Goal: Task Accomplishment & Management: Manage account settings

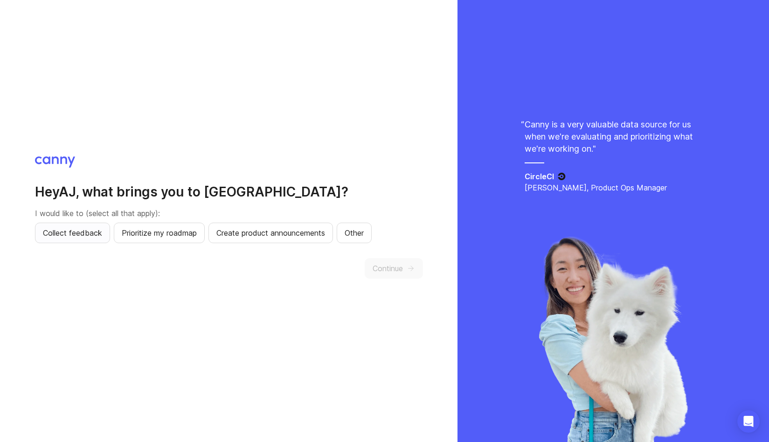
click at [88, 238] on span "Collect feedback" at bounding box center [72, 232] width 59 height 11
click at [166, 227] on span "Prioritize my roadmap" at bounding box center [159, 232] width 75 height 11
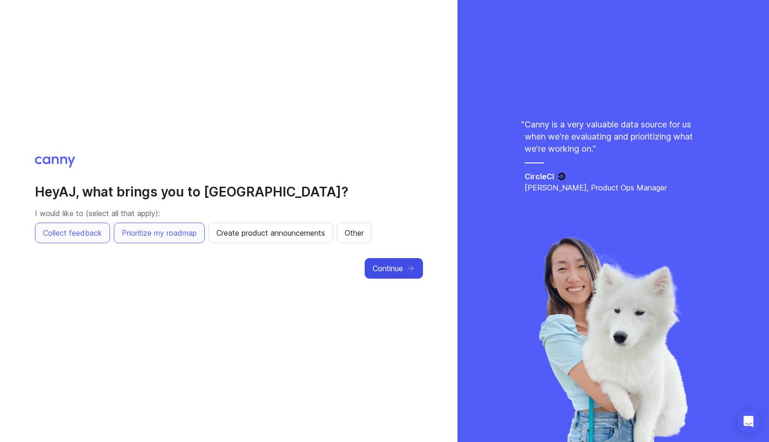
click at [388, 266] on span "Continue" at bounding box center [388, 268] width 30 height 11
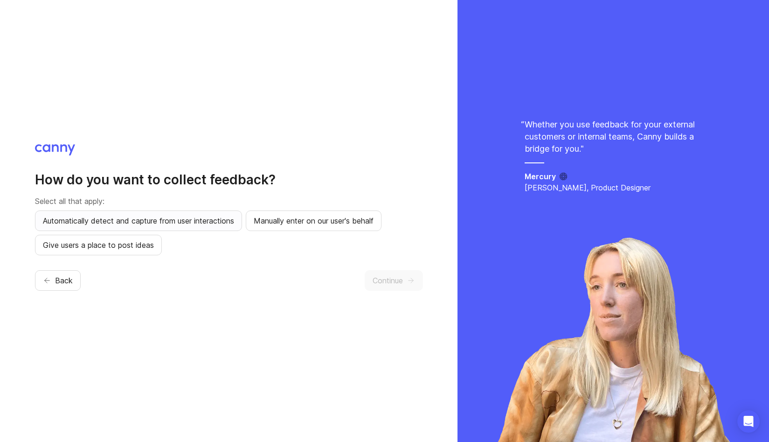
click at [195, 218] on span "Automatically detect and capture from user interactions" at bounding box center [138, 220] width 191 height 11
click at [298, 218] on span "Manually enter on our user's behalf" at bounding box center [314, 220] width 120 height 11
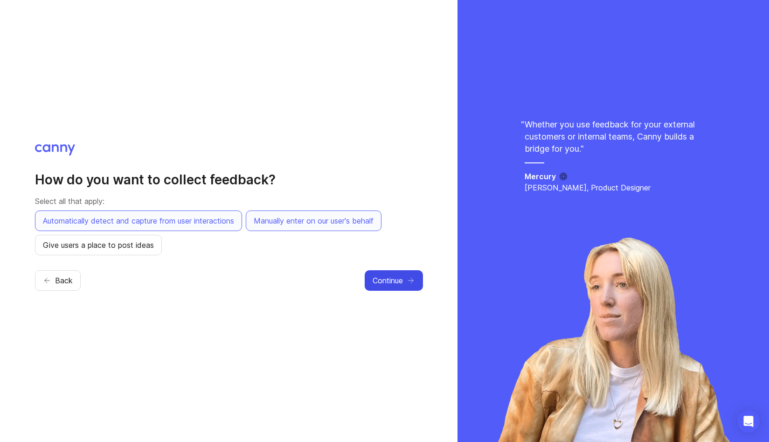
click at [399, 272] on button "Continue" at bounding box center [394, 280] width 58 height 21
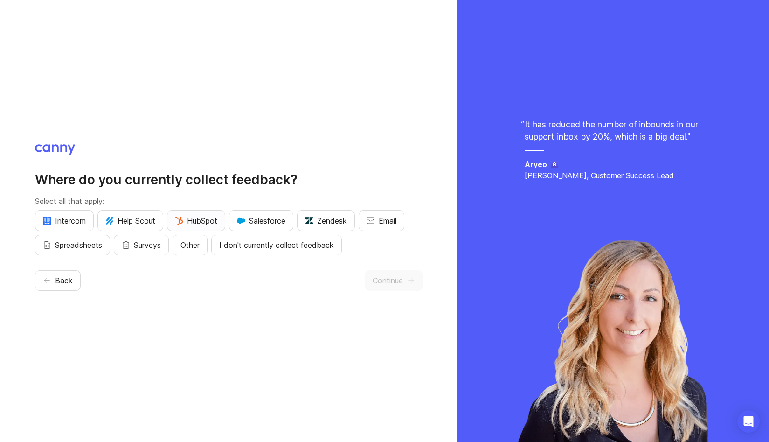
click at [190, 222] on span "HubSpot" at bounding box center [196, 220] width 42 height 11
click at [198, 244] on span "Other" at bounding box center [190, 244] width 19 height 11
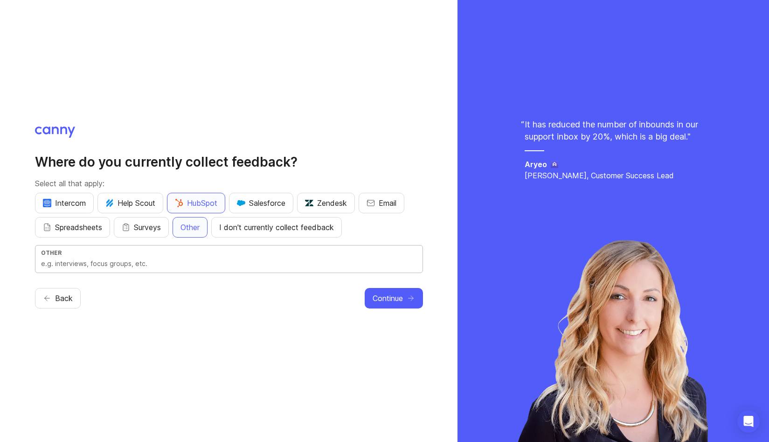
click at [105, 265] on input "text" at bounding box center [229, 263] width 376 height 10
click at [413, 299] on icon "button" at bounding box center [411, 298] width 8 height 8
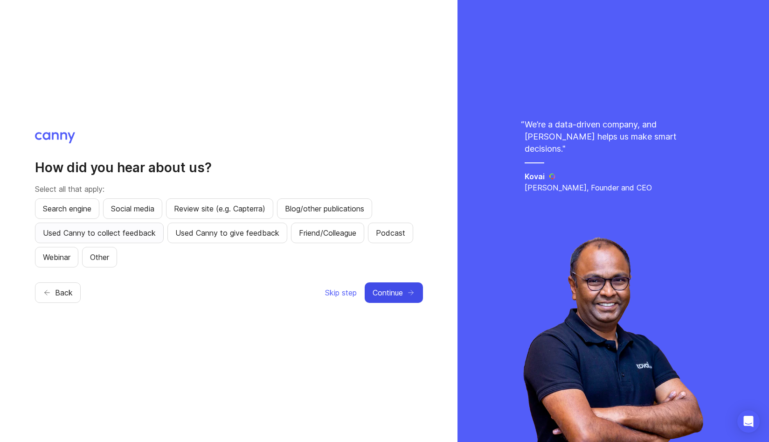
click at [114, 235] on span "Used Canny to collect feedback" at bounding box center [99, 232] width 113 height 11
click at [385, 290] on span "Continue" at bounding box center [388, 292] width 30 height 11
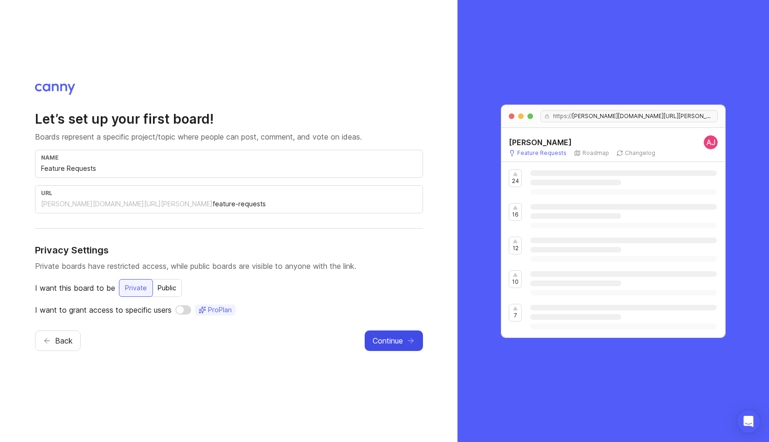
click at [390, 341] on span "Continue" at bounding box center [388, 340] width 30 height 11
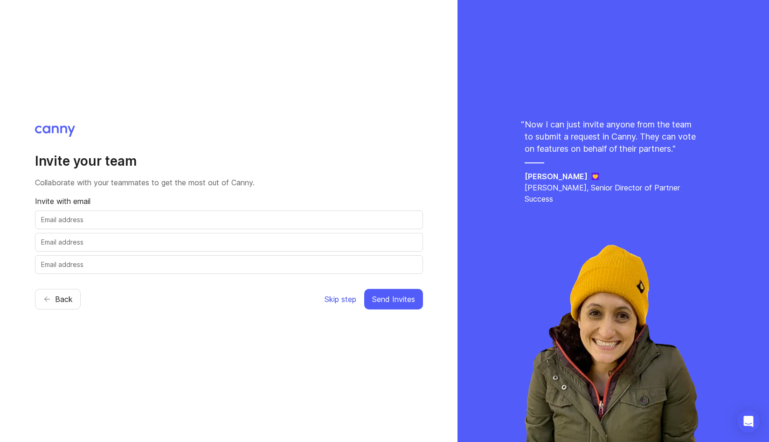
click at [342, 299] on span "Skip step" at bounding box center [341, 298] width 32 height 11
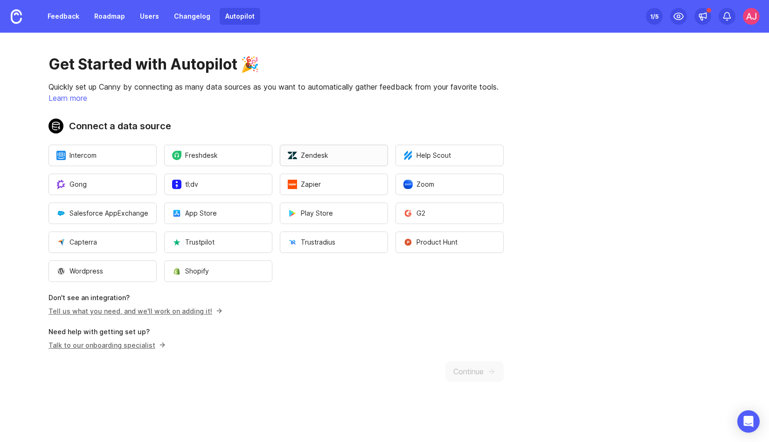
click at [310, 152] on span "Zendesk" at bounding box center [308, 155] width 41 height 9
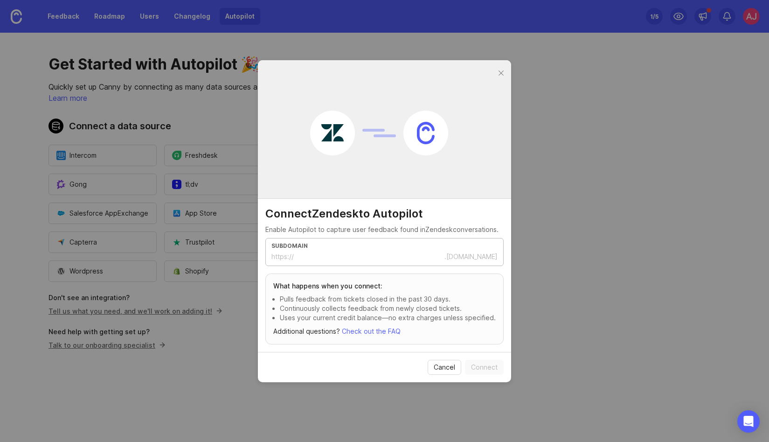
click at [333, 253] on input "text" at bounding box center [369, 256] width 151 height 10
paste input "[URL][PERSON_NAME][DOMAIN_NAME]"
type input "[PERSON_NAME]-brands"
click at [484, 362] on span "Connect" at bounding box center [484, 366] width 27 height 9
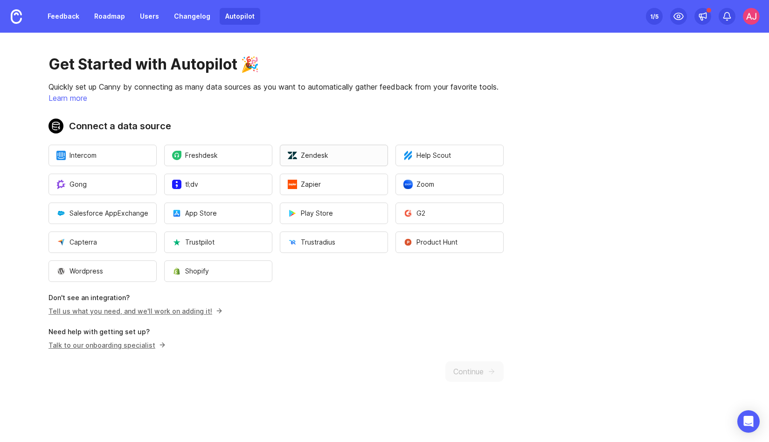
click at [320, 155] on span "Zendesk" at bounding box center [308, 155] width 41 height 9
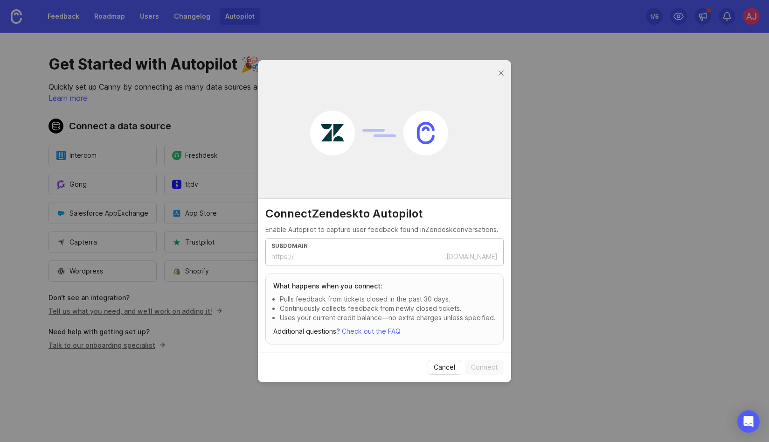
click at [346, 256] on input "text" at bounding box center [369, 256] width 151 height 10
type input "[PERSON_NAME]-brands"
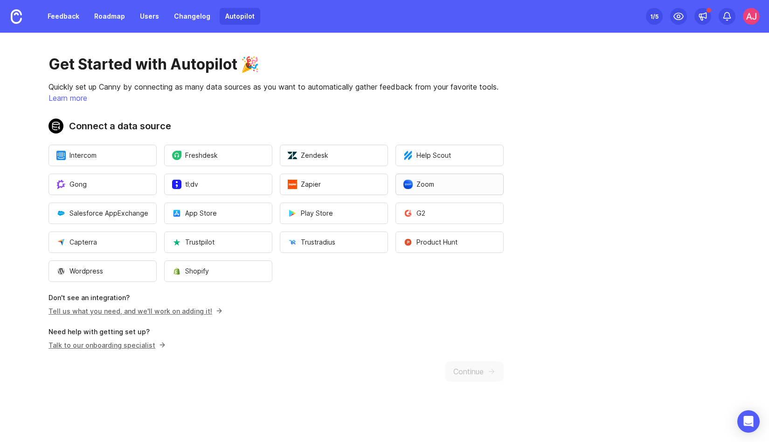
click at [433, 186] on span "Zoom" at bounding box center [419, 184] width 31 height 9
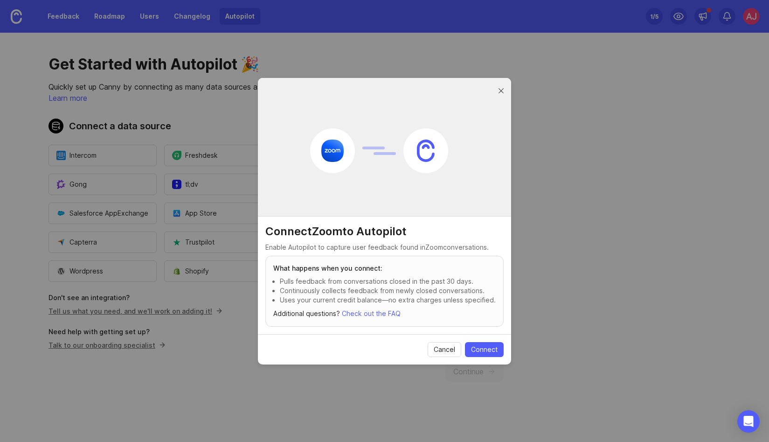
click at [498, 91] on div at bounding box center [501, 91] width 11 height 12
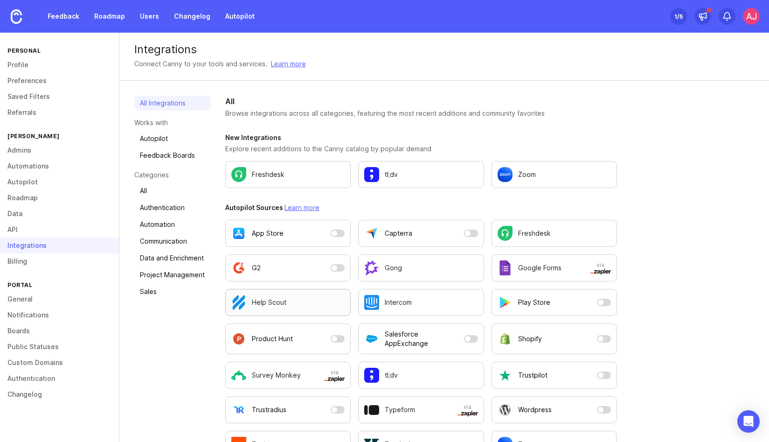
scroll to position [1, 0]
click at [177, 239] on link "Communication" at bounding box center [172, 240] width 76 height 15
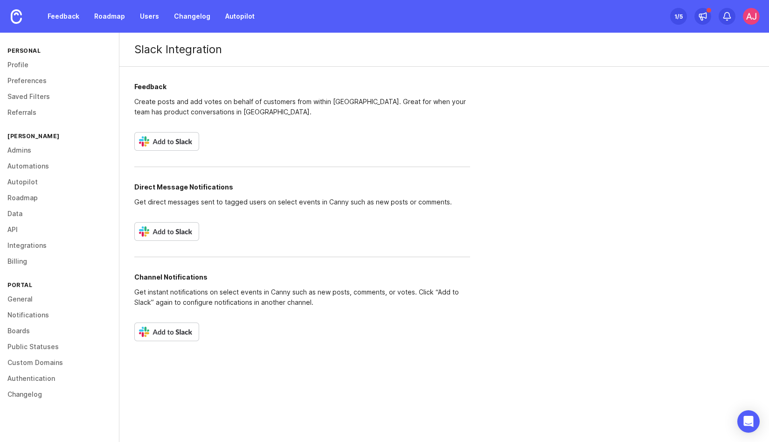
click at [180, 139] on img at bounding box center [166, 141] width 65 height 19
click at [68, 18] on link "Feedback" at bounding box center [63, 16] width 43 height 17
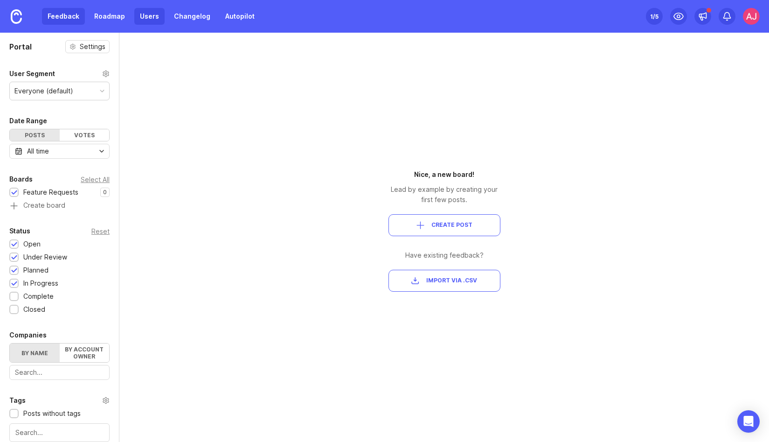
click at [147, 14] on link "Users" at bounding box center [149, 16] width 30 height 17
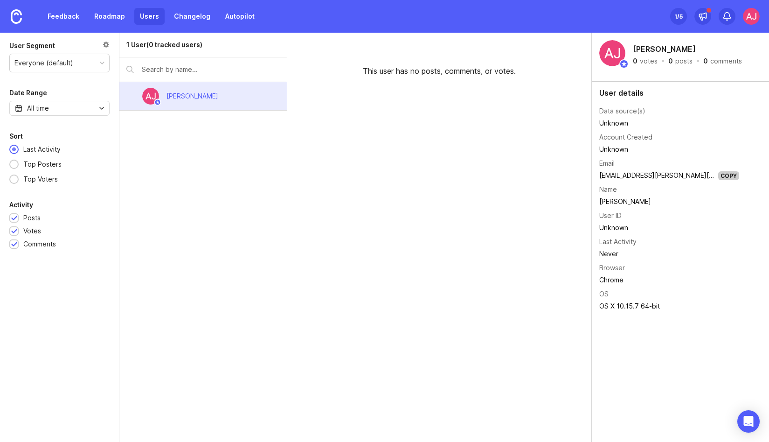
click at [678, 17] on div "1 /5" at bounding box center [679, 16] width 8 height 13
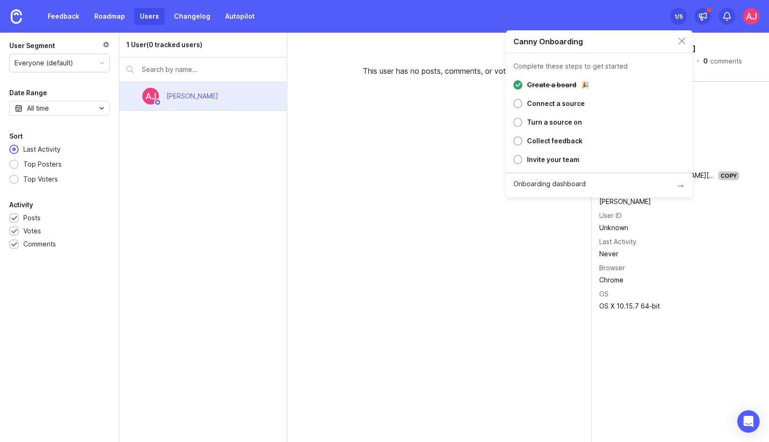
click at [549, 160] on div "Invite your team" at bounding box center [553, 159] width 52 height 11
click at [750, 20] on img at bounding box center [751, 16] width 17 height 17
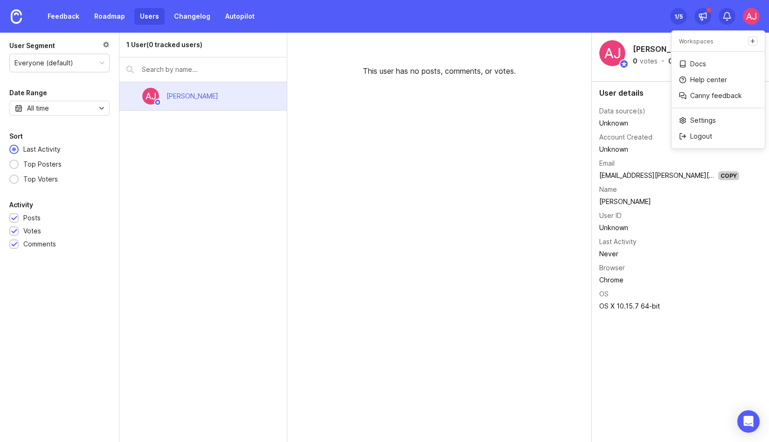
click at [679, 18] on div "1 /5" at bounding box center [679, 16] width 8 height 13
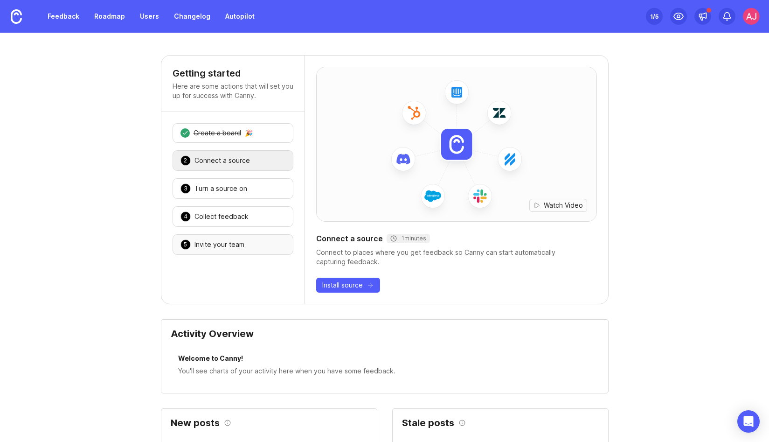
click at [208, 243] on div "Invite your team" at bounding box center [220, 244] width 50 height 9
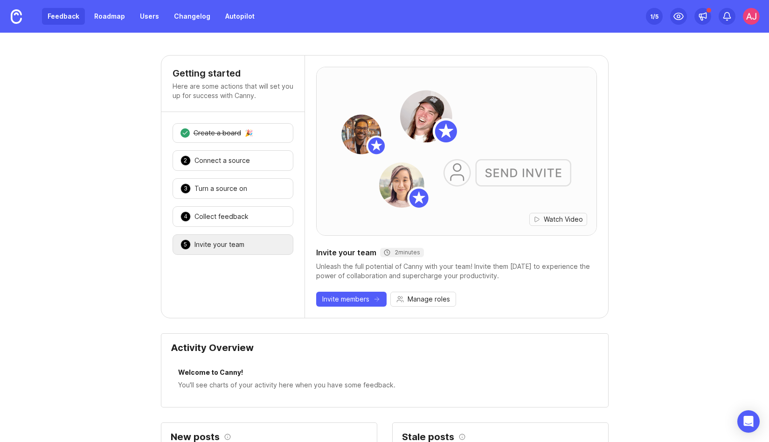
click at [65, 15] on link "Feedback" at bounding box center [63, 16] width 43 height 17
